Goal: Transaction & Acquisition: Purchase product/service

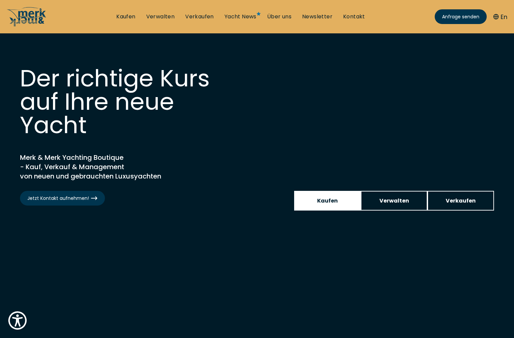
click at [337, 201] on span "Kaufen" at bounding box center [327, 200] width 21 height 8
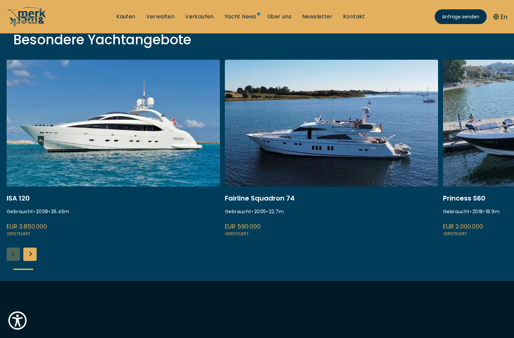
scroll to position [238, 0]
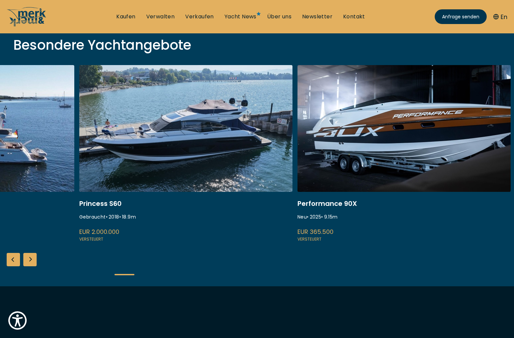
click at [114, 147] on link at bounding box center [185, 154] width 213 height 178
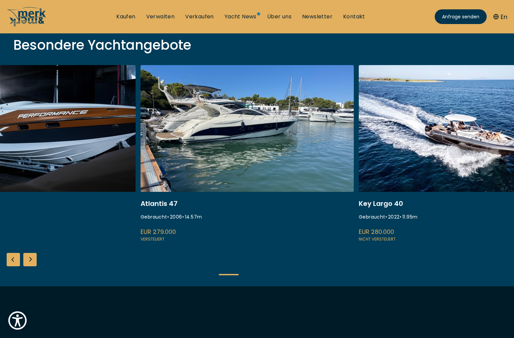
click at [2, 161] on link at bounding box center [28, 154] width 213 height 178
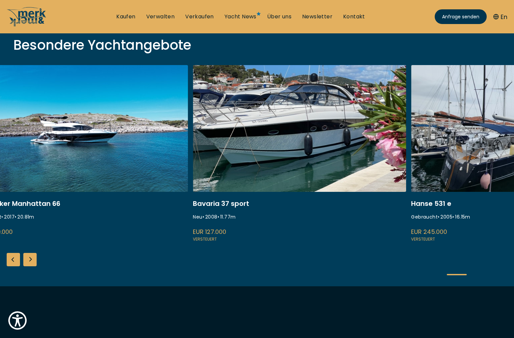
click at [144, 124] on link at bounding box center [81, 154] width 213 height 178
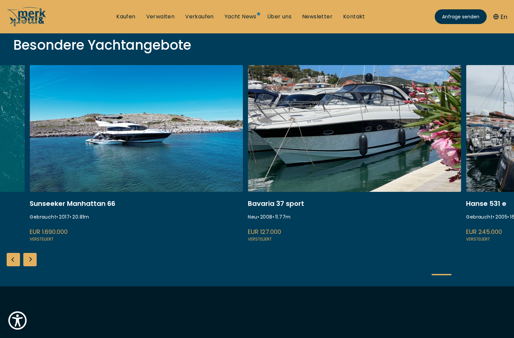
click at [439, 158] on link at bounding box center [354, 154] width 213 height 178
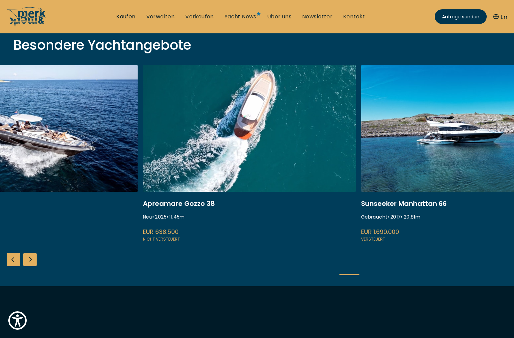
click at [495, 174] on link at bounding box center [467, 154] width 213 height 178
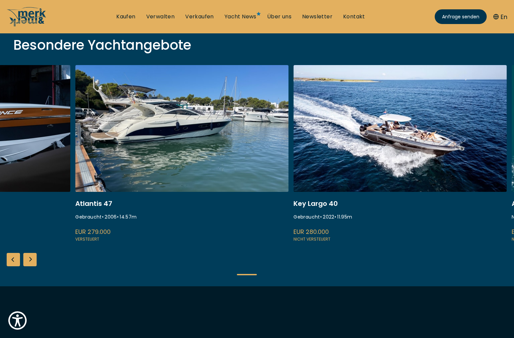
click at [439, 156] on link at bounding box center [400, 154] width 213 height 178
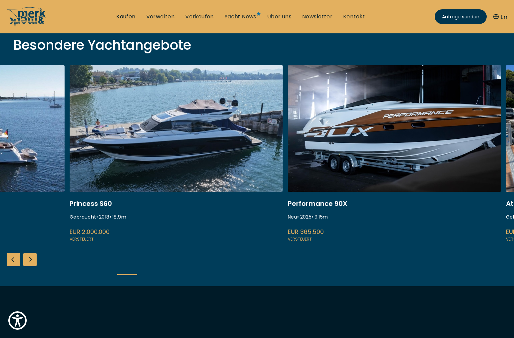
click at [493, 156] on link at bounding box center [394, 154] width 213 height 178
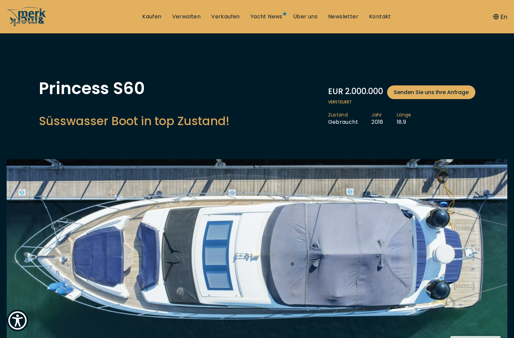
scroll to position [34, 0]
